Goal: Information Seeking & Learning: Find specific fact

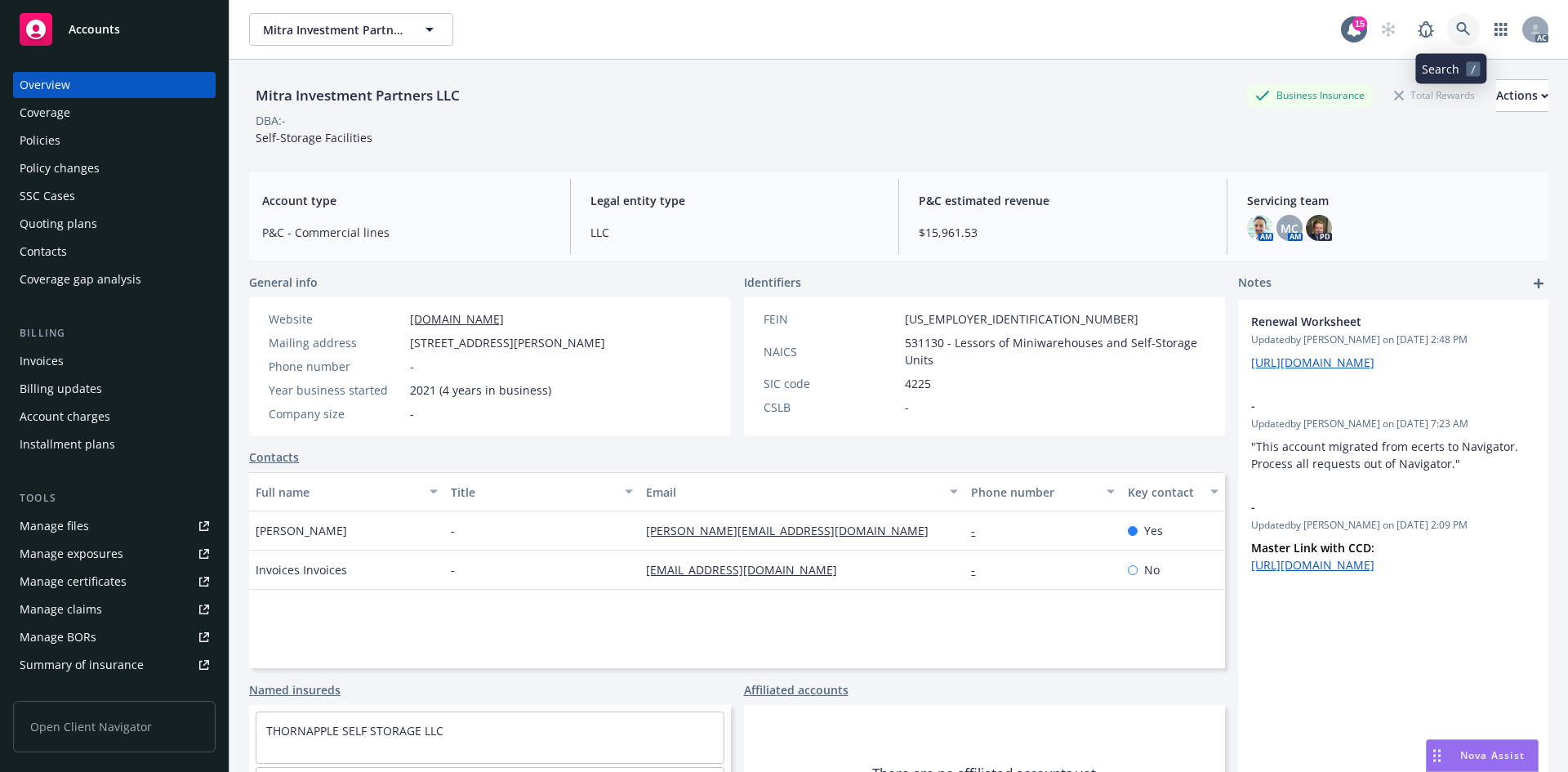
click at [1447, 21] on link at bounding box center [1463, 29] width 33 height 33
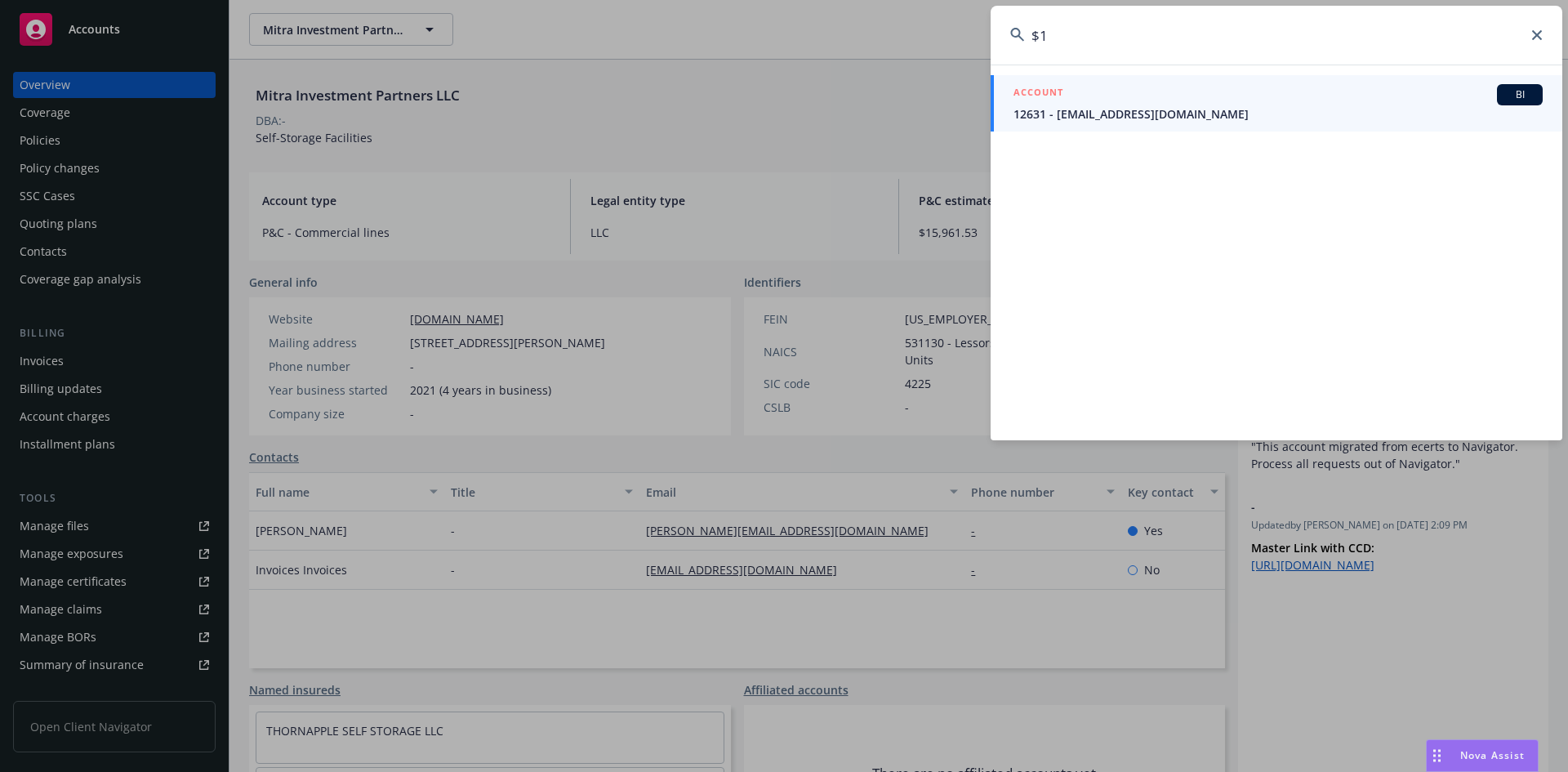
type input "$"
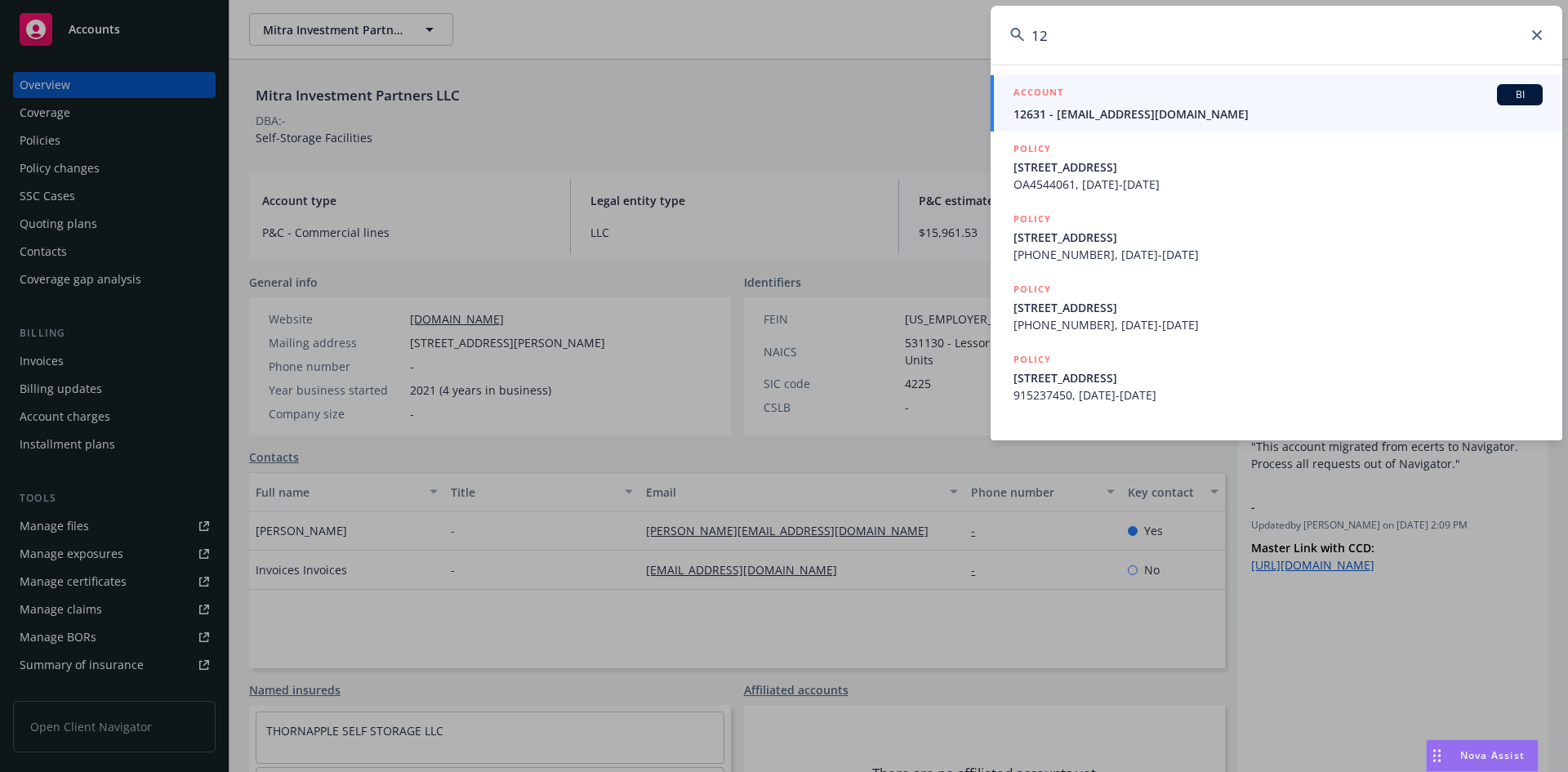
type input "1"
